Goal: Navigation & Orientation: Find specific page/section

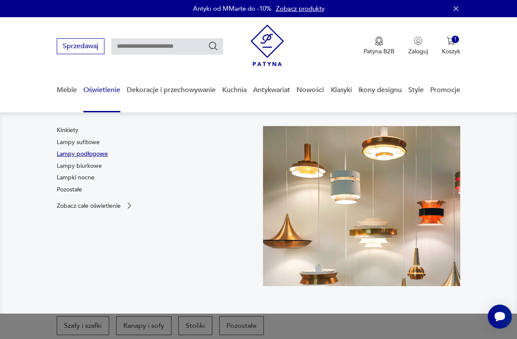
click at [87, 153] on link "Lampy podłogowe" at bounding box center [82, 154] width 51 height 9
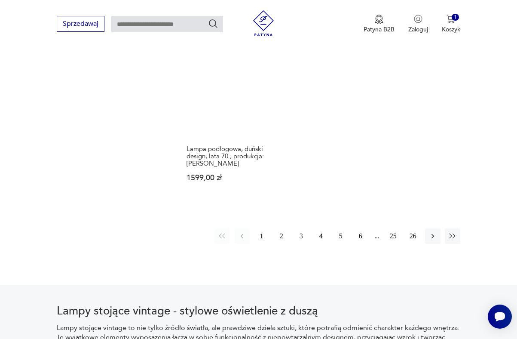
scroll to position [1196, 0]
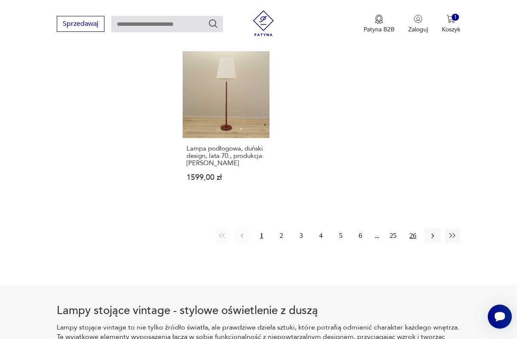
click at [411, 228] on button "26" at bounding box center [412, 235] width 15 height 15
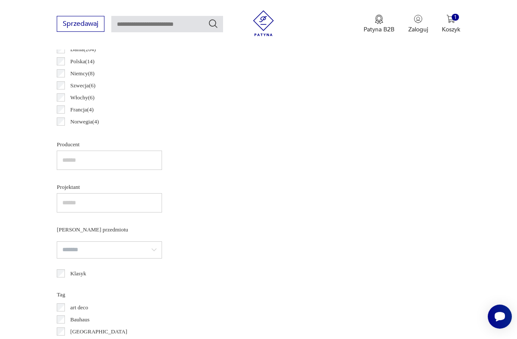
scroll to position [228, 0]
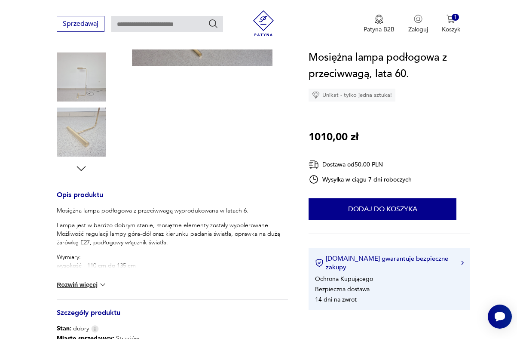
scroll to position [233, 0]
